Goal: Task Accomplishment & Management: Manage account settings

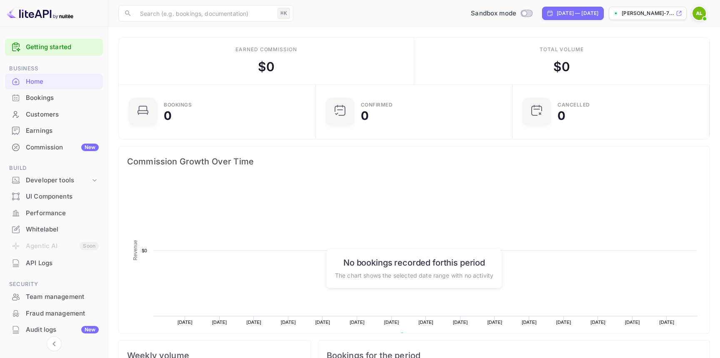
scroll to position [135, 192]
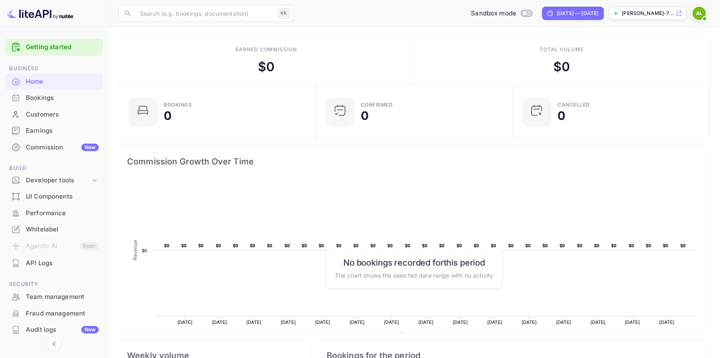
click at [630, 15] on p "[PERSON_NAME]-7..." at bounding box center [647, 13] width 52 height 7
click at [489, 13] on input "Switch to Production mode" at bounding box center [497, 12] width 17 height 5
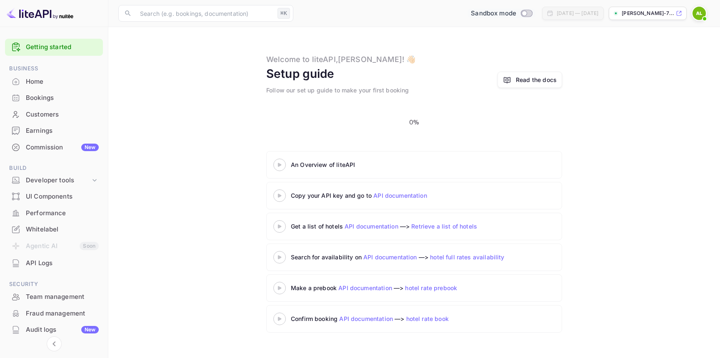
click at [516, 15] on input "Switch to Production mode" at bounding box center [524, 12] width 17 height 5
checkbox input "false"
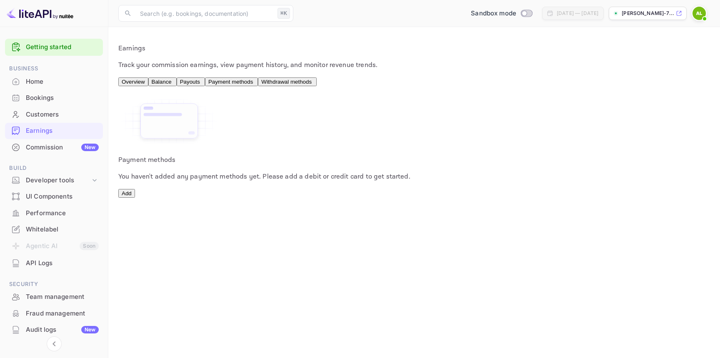
click at [135, 198] on button "Add" at bounding box center [126, 193] width 17 height 9
click at [51, 184] on div "Developer tools" at bounding box center [58, 181] width 65 height 10
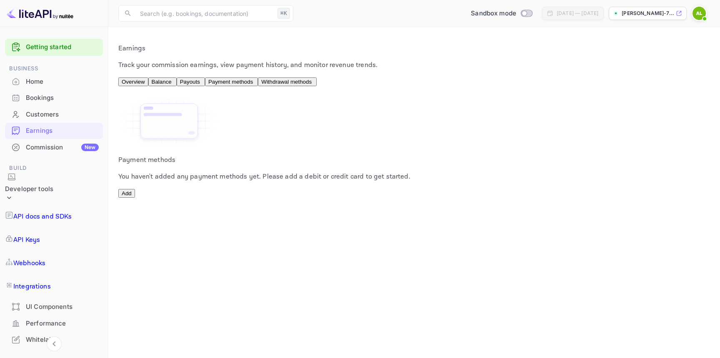
click at [51, 229] on div "API Keys" at bounding box center [54, 240] width 98 height 23
click at [40, 235] on p "API Keys" at bounding box center [26, 240] width 27 height 10
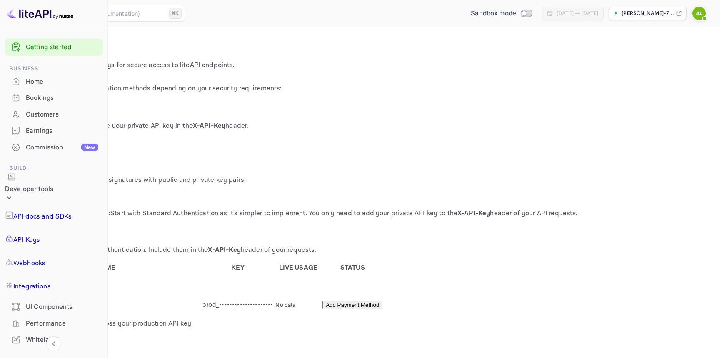
scroll to position [19, 0]
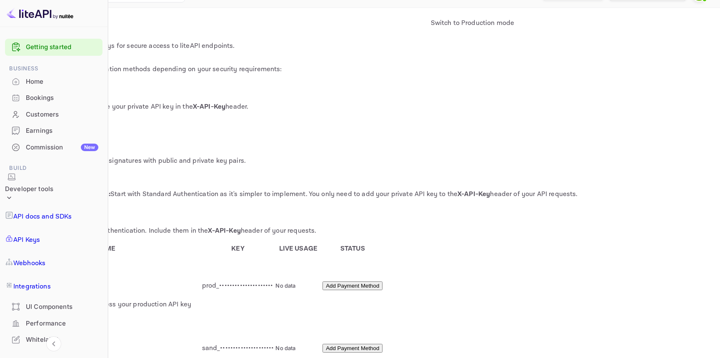
checkbox input "false"
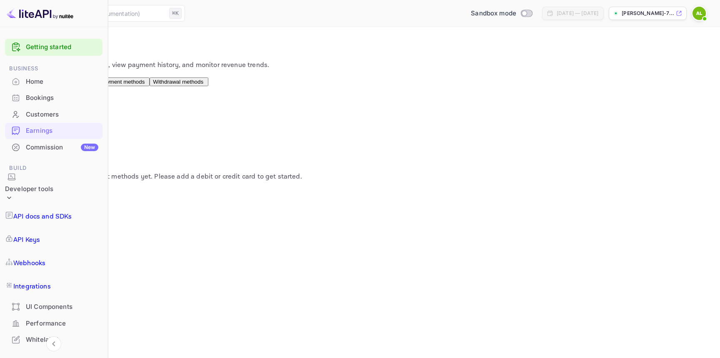
click at [27, 198] on button "Add" at bounding box center [18, 193] width 17 height 9
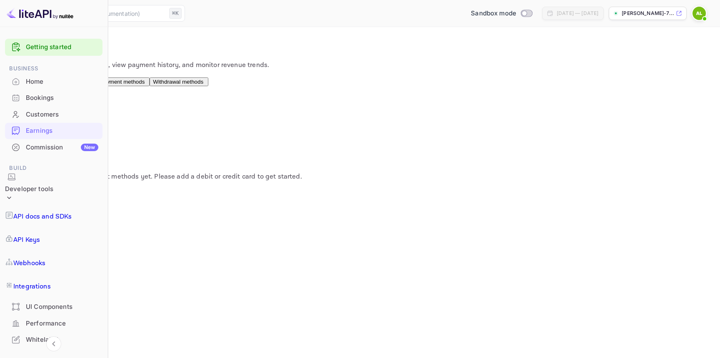
copy small "By adding your payment card, you authorize Nuitee Ltd to charge the amount of a…"
click at [450, 5] on div "​ ⌘K ​ Sandbox mode [DATE] — [DATE] [PERSON_NAME]-7..." at bounding box center [360, 13] width 720 height 27
